Goal: Information Seeking & Learning: Learn about a topic

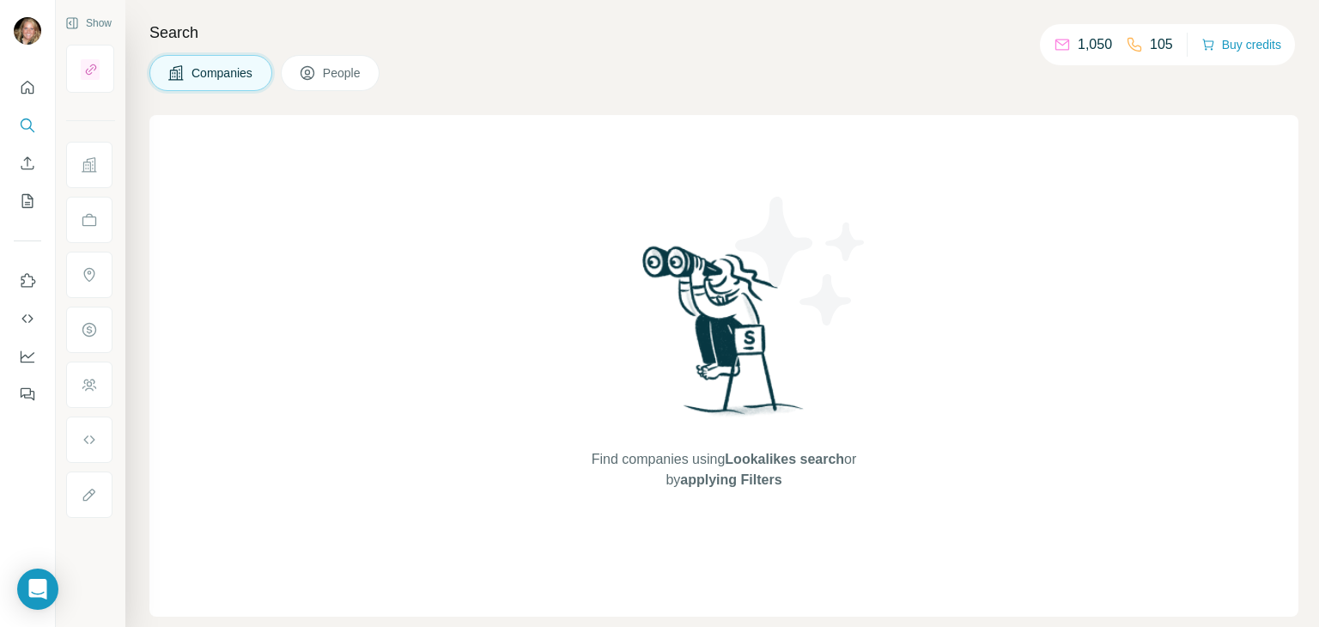
drag, startPoint x: 1189, startPoint y: 93, endPoint x: 1164, endPoint y: 54, distance: 45.5
click at [1189, 93] on div "Search Companies People Find companies using Lookalikes search or by applying F…" at bounding box center [722, 313] width 1194 height 627
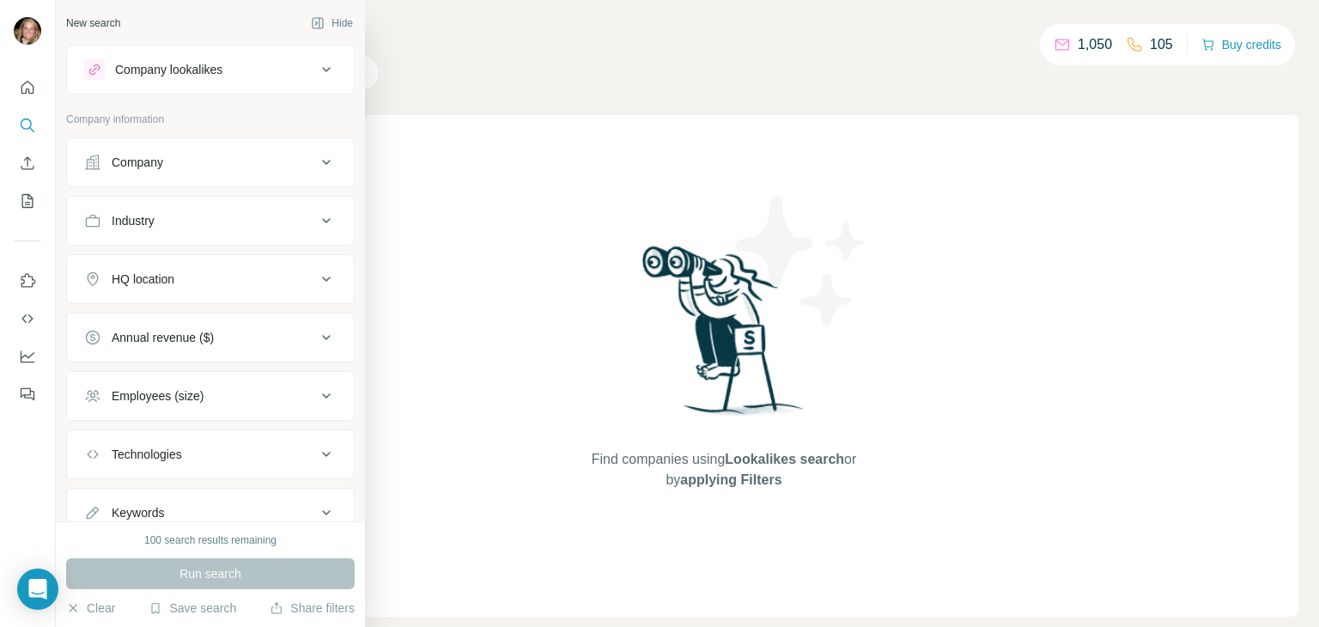
click at [134, 217] on div "Industry" at bounding box center [133, 220] width 43 height 17
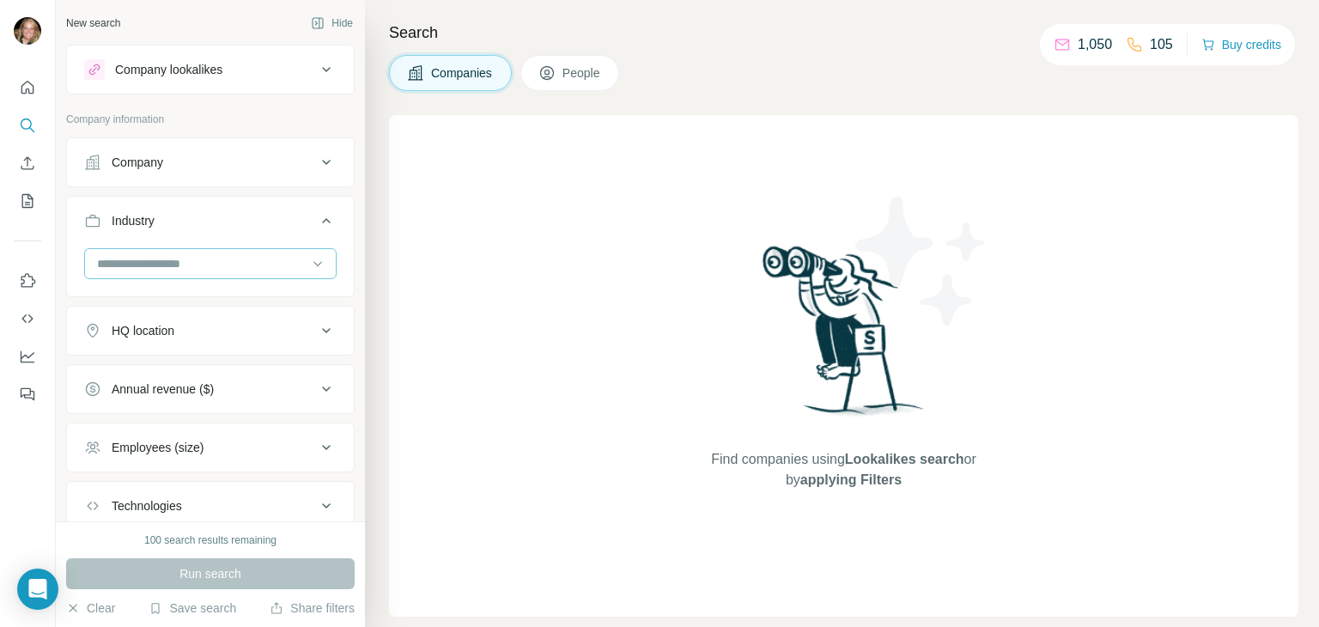
click at [141, 267] on input at bounding box center [201, 263] width 212 height 19
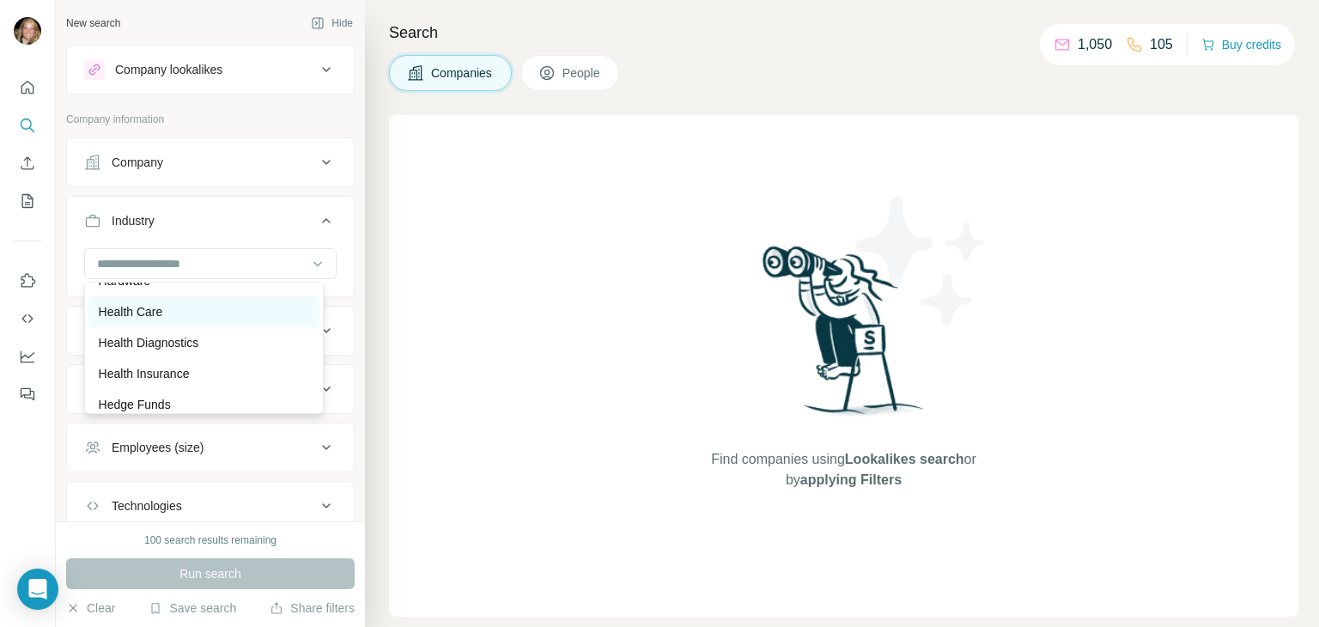
click at [196, 320] on div "Health Care" at bounding box center [204, 311] width 210 height 17
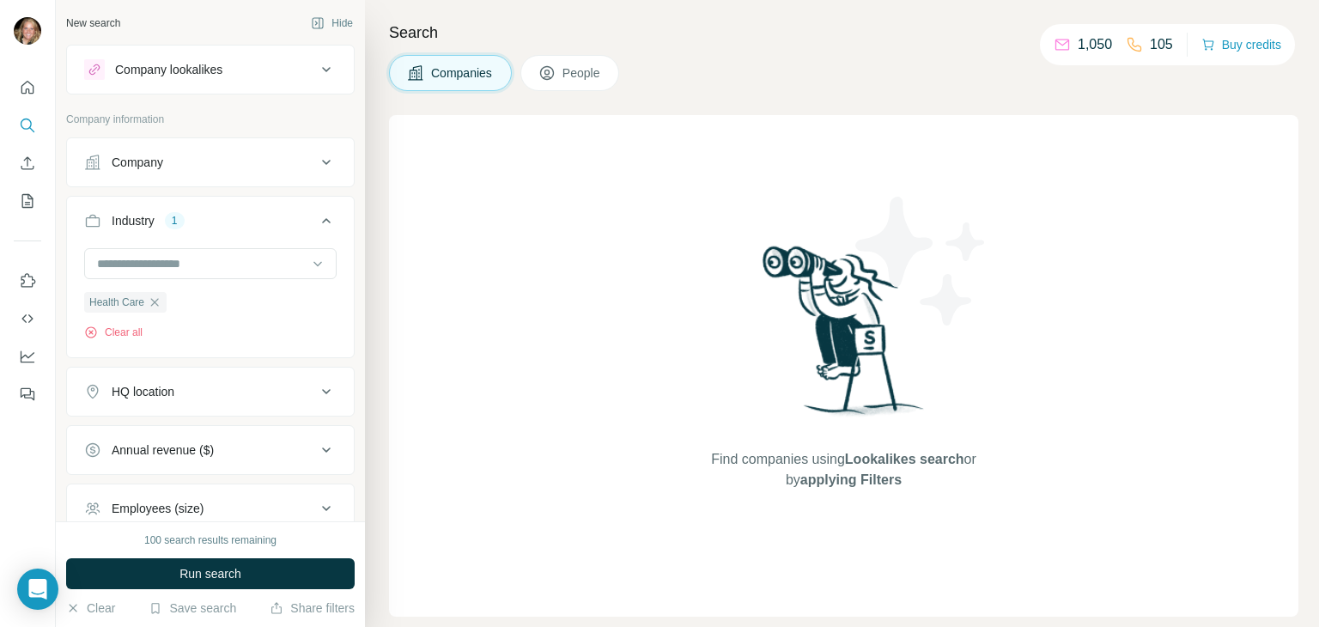
click at [1140, 99] on div "Search Companies People Find companies using Lookalikes search or by applying F…" at bounding box center [842, 313] width 954 height 627
click at [251, 569] on button "Run search" at bounding box center [210, 573] width 289 height 31
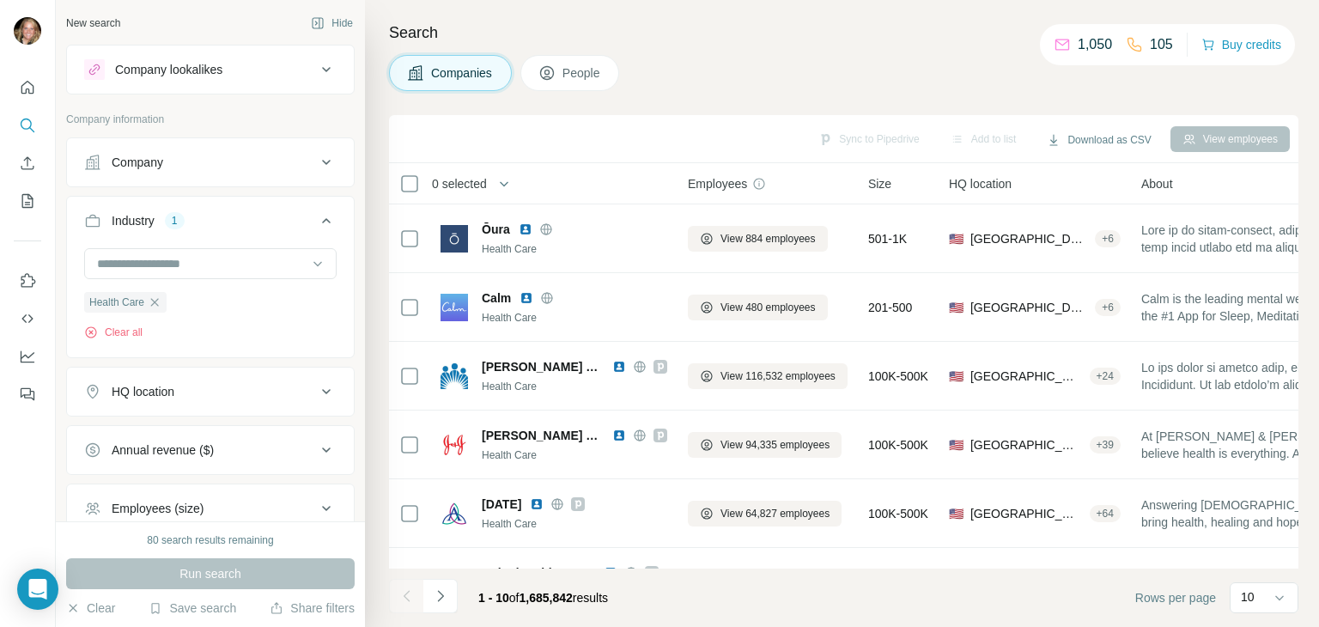
click at [875, 602] on footer "1 - 10 of 1,685,842 results Rows per page 10" at bounding box center [843, 597] width 909 height 58
